Goal: Entertainment & Leisure: Consume media (video, audio)

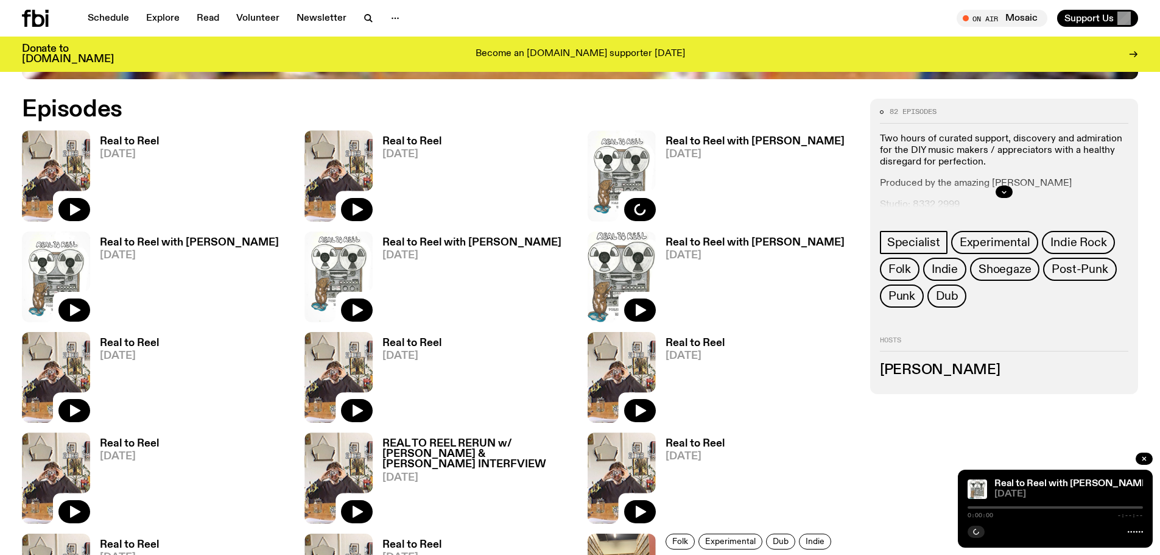
scroll to position [662, 0]
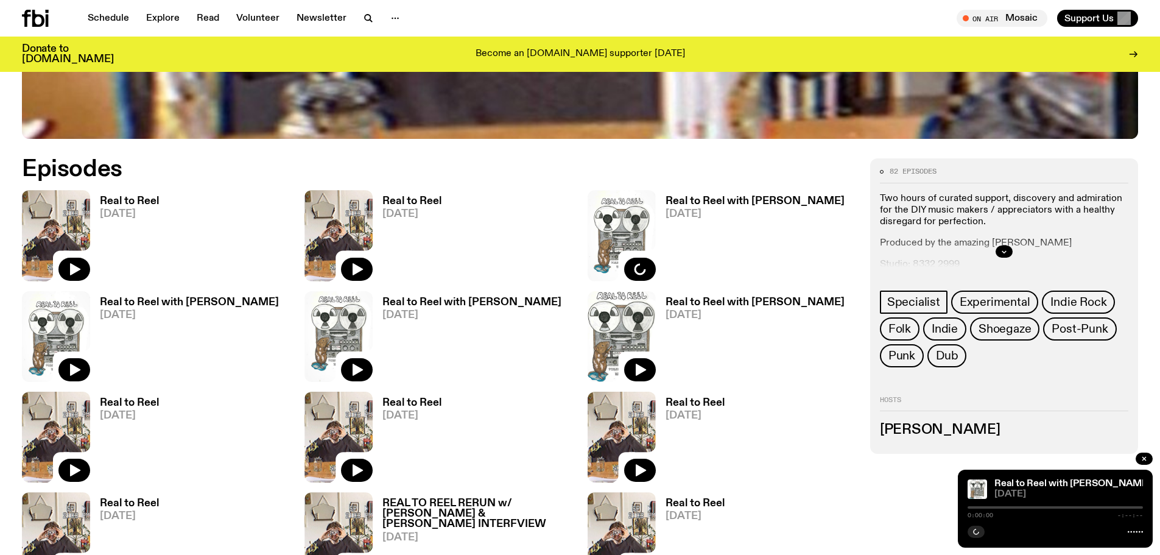
click at [133, 200] on h3 "Real to Reel" at bounding box center [129, 201] width 59 height 10
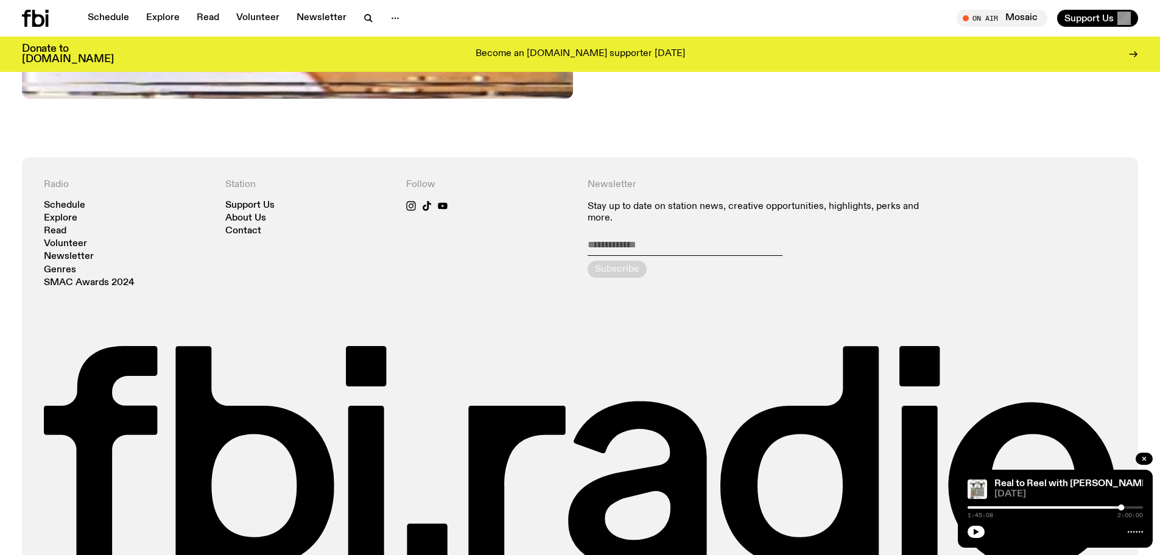
scroll to position [964, 0]
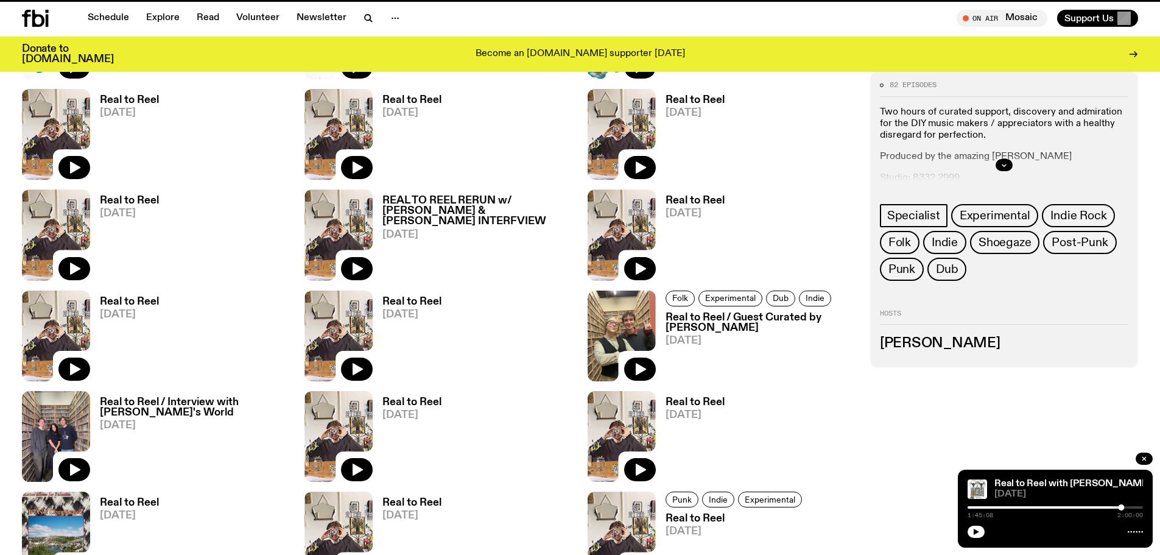
scroll to position [662, 0]
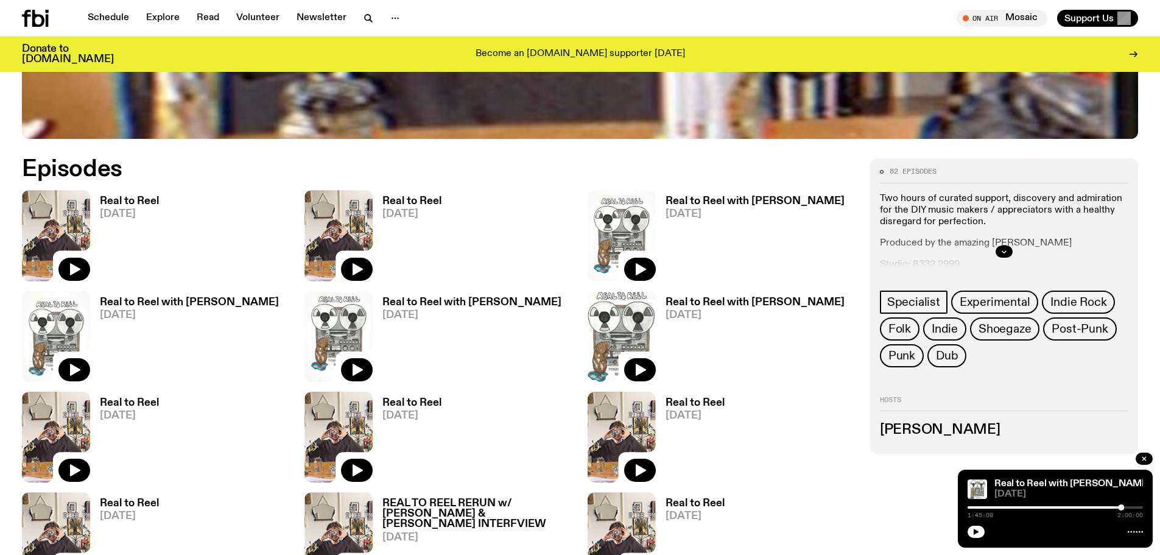
click at [428, 197] on h3 "Real to Reel" at bounding box center [411, 201] width 59 height 10
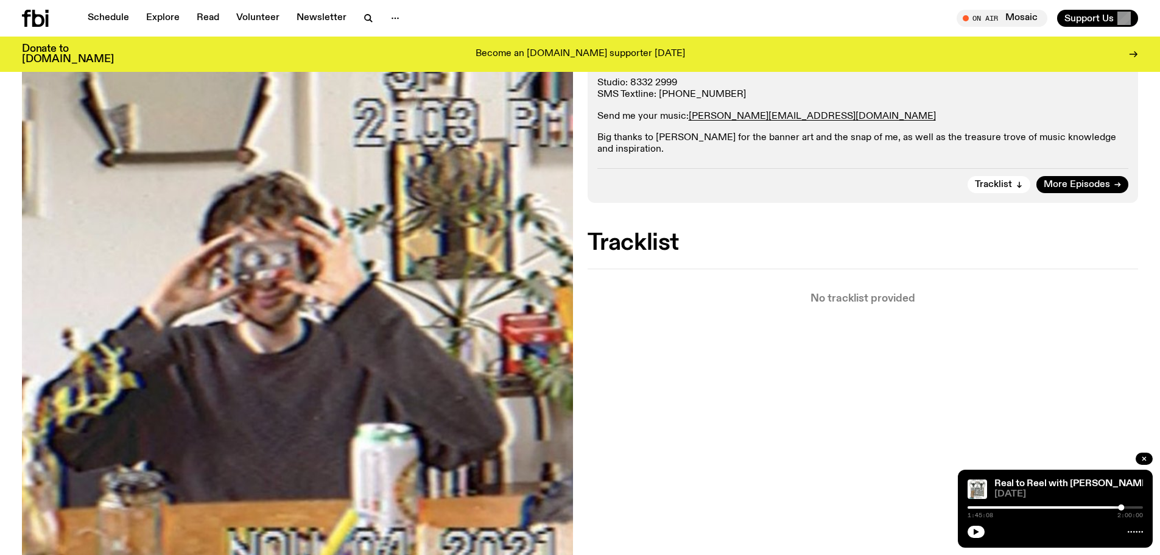
scroll to position [175, 0]
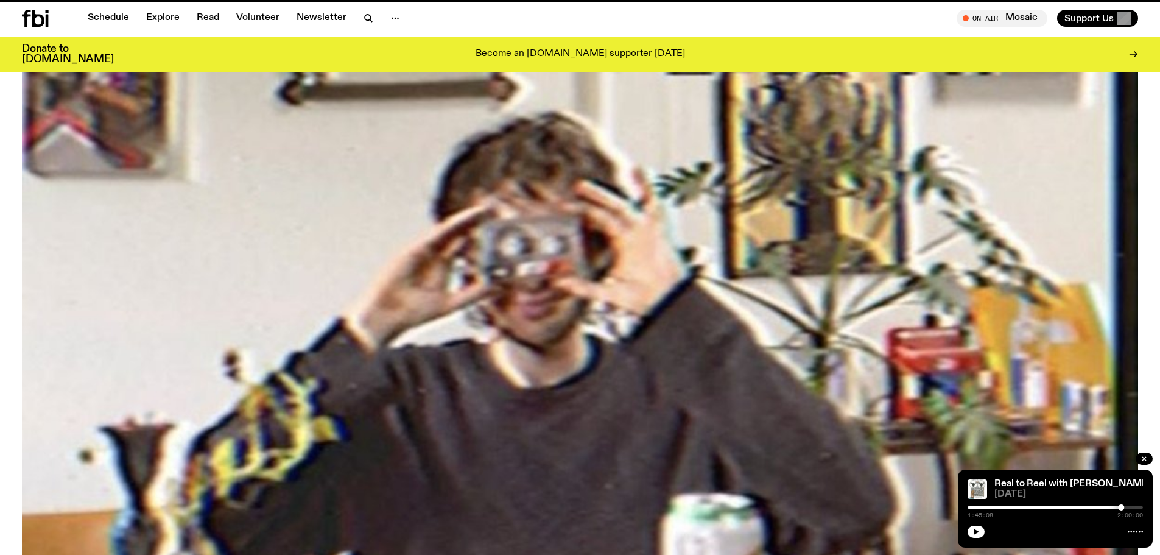
scroll to position [662, 0]
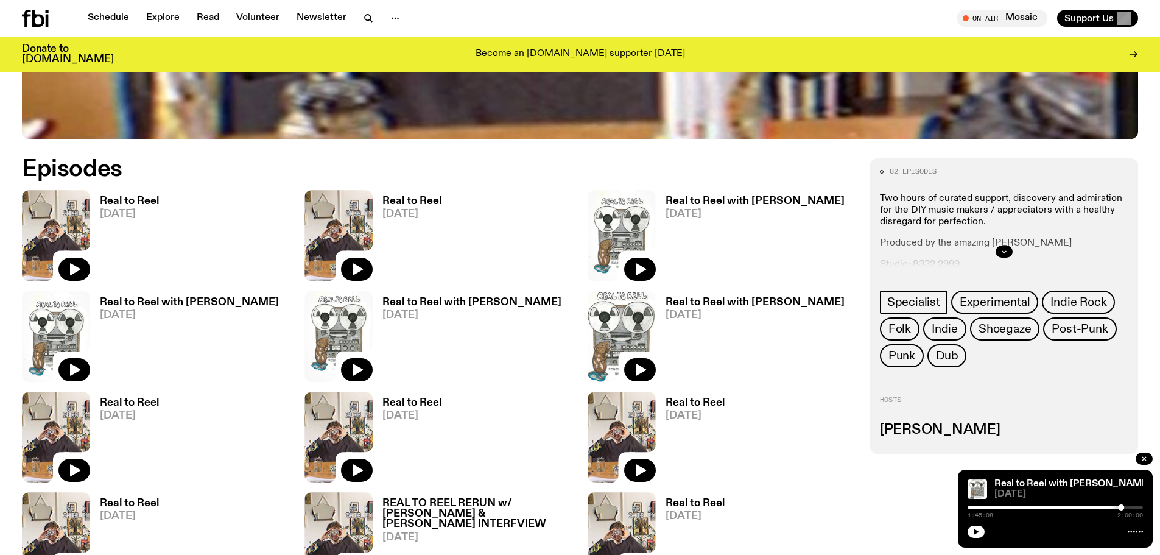
click at [707, 201] on h3 "Real to Reel with [PERSON_NAME]" at bounding box center [754, 201] width 179 height 10
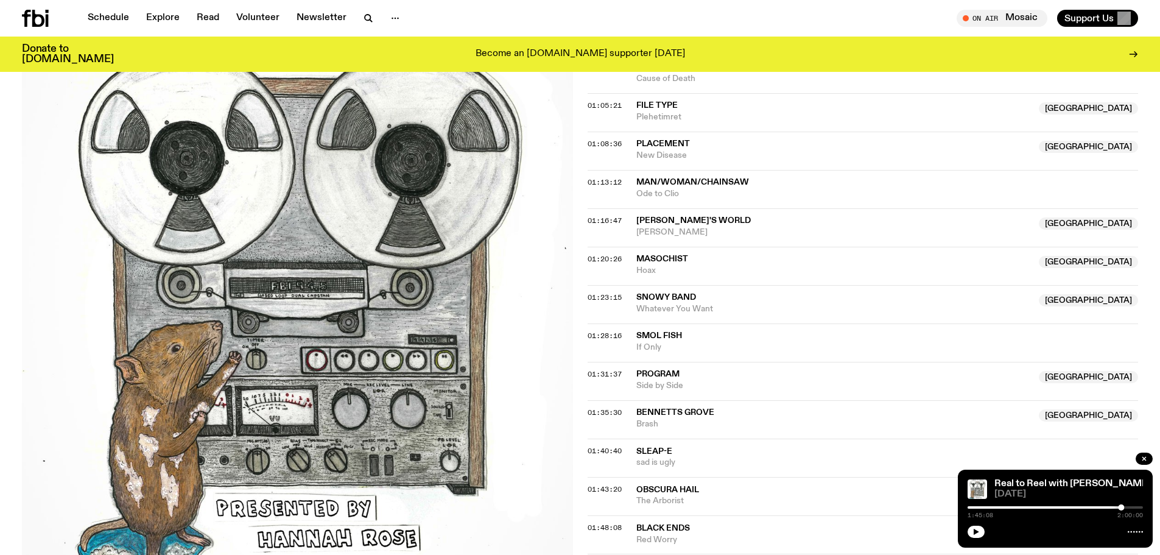
scroll to position [1150, 0]
